Goal: Information Seeking & Learning: Learn about a topic

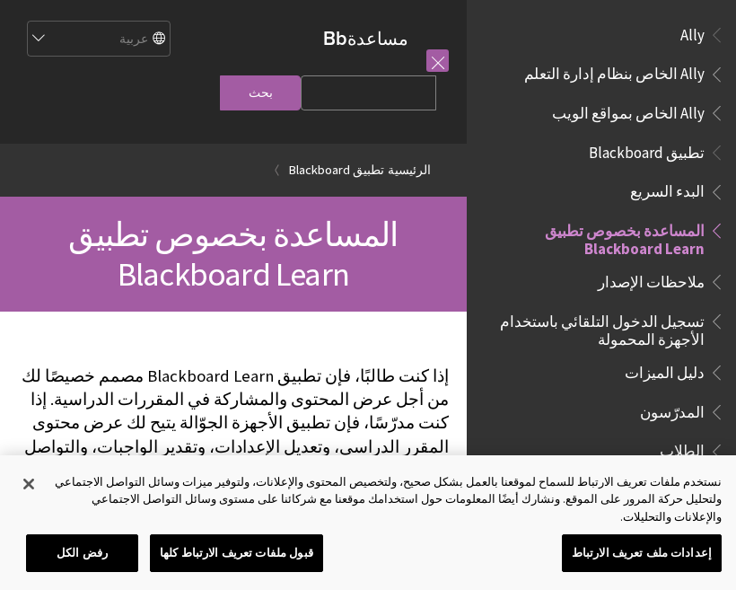
scroll to position [186, 0]
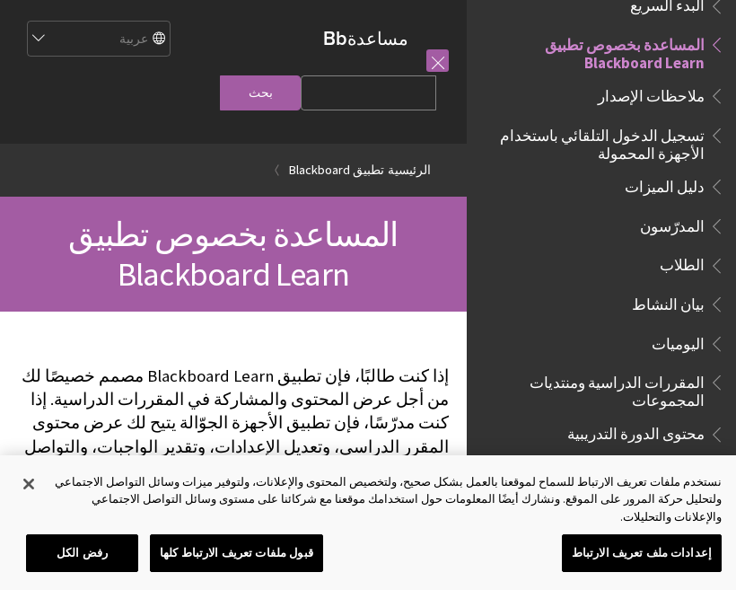
click at [698, 254] on span "الطلاب" at bounding box center [682, 262] width 45 height 24
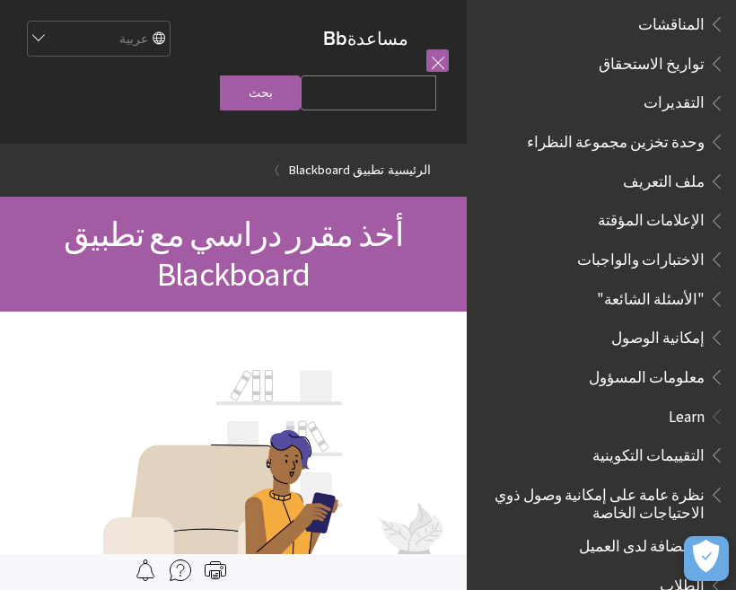
scroll to position [768, 0]
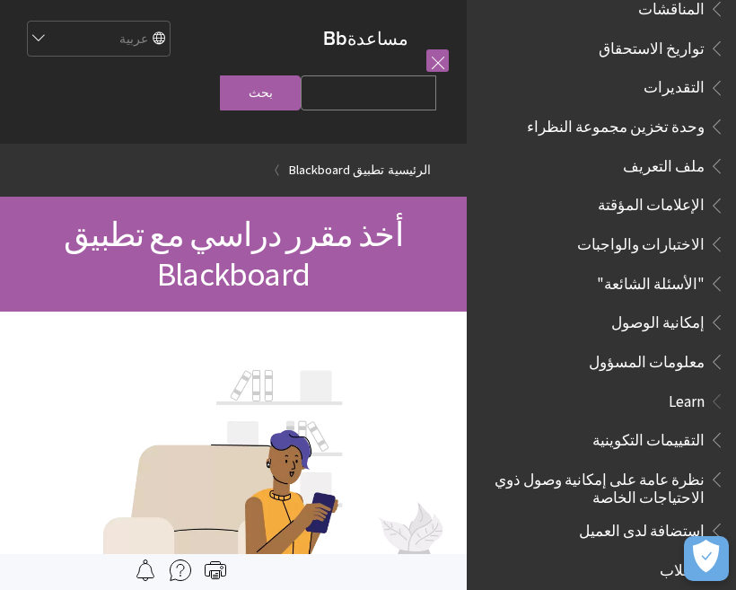
click at [688, 307] on span "إمكانية الوصول" at bounding box center [657, 319] width 93 height 24
